Goal: Information Seeking & Learning: Learn about a topic

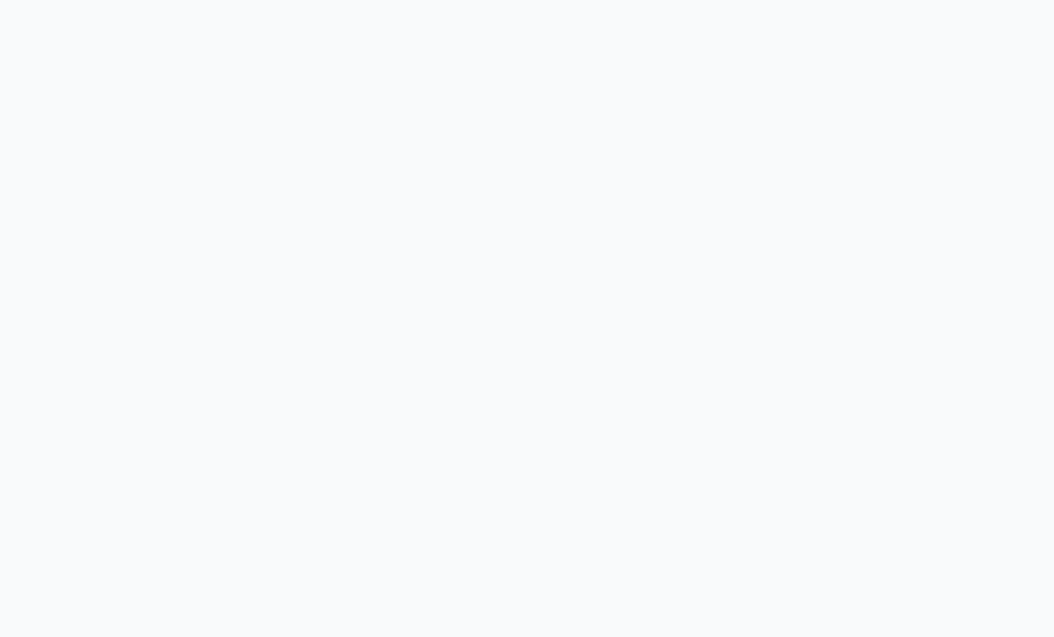
click at [140, 129] on div "Skeletal System 1979, oil on linen, 46 x 84 in. Visit the CoSM Shop" at bounding box center [527, 495] width 1026 height 733
click at [91, 129] on div "Skeletal System 1979, oil on linen, 46 x 84 in. Visit the CoSM Shop" at bounding box center [527, 495] width 1026 height 733
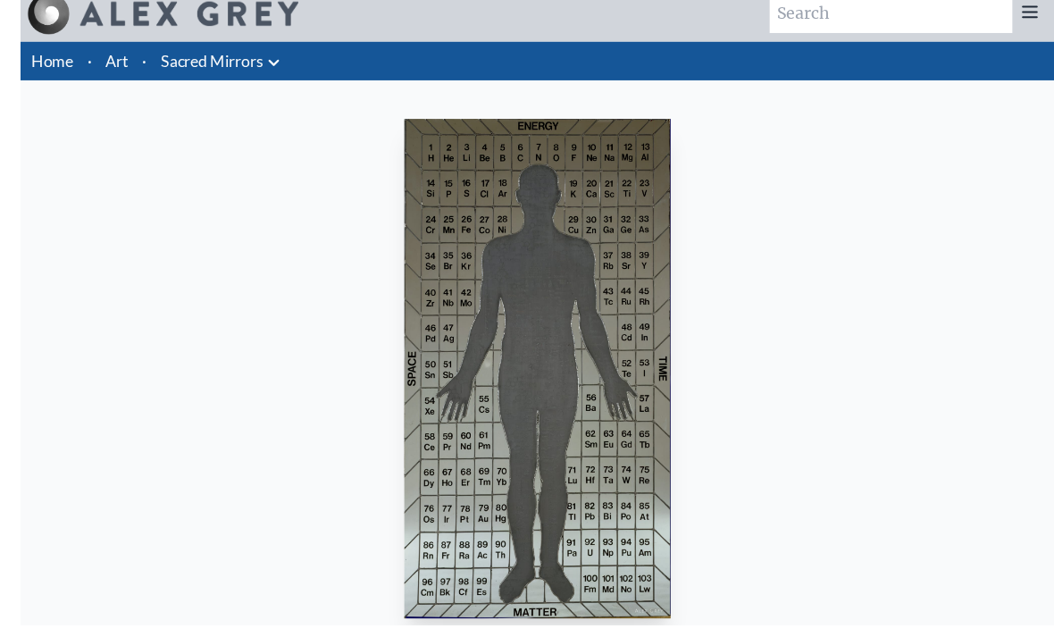
scroll to position [159, 0]
